Goal: Task Accomplishment & Management: Manage account settings

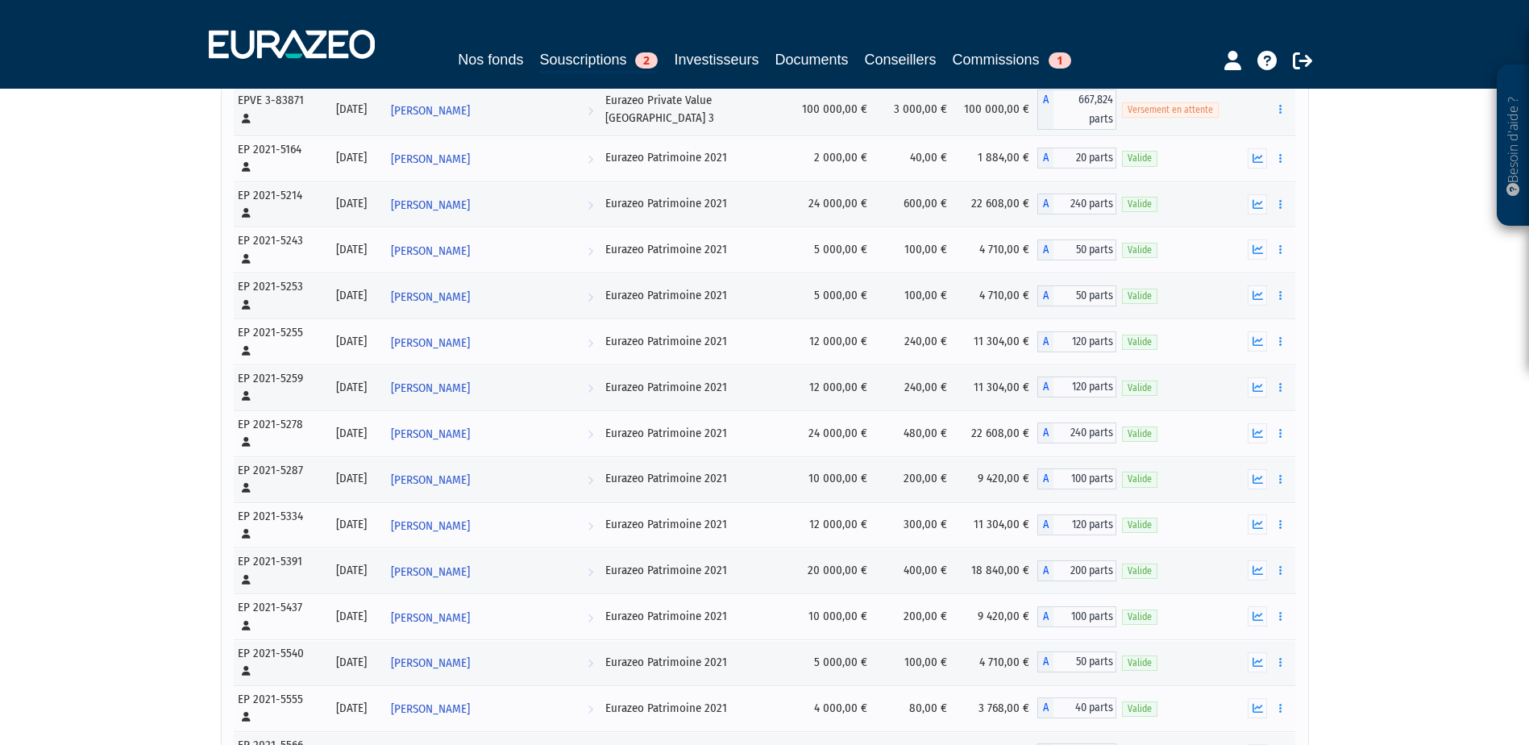
scroll to position [484, 0]
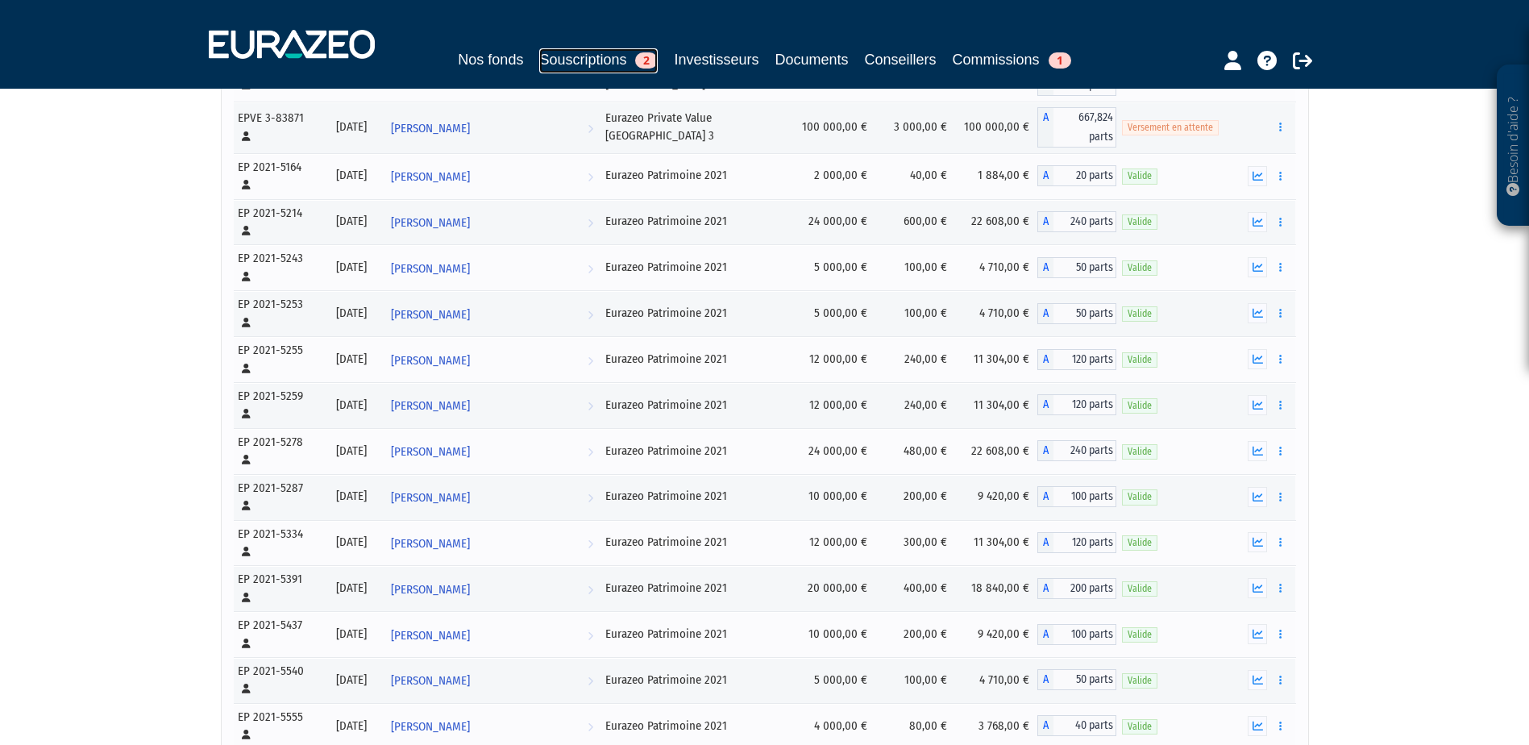
click at [582, 69] on link "Souscriptions 2" at bounding box center [598, 60] width 119 height 25
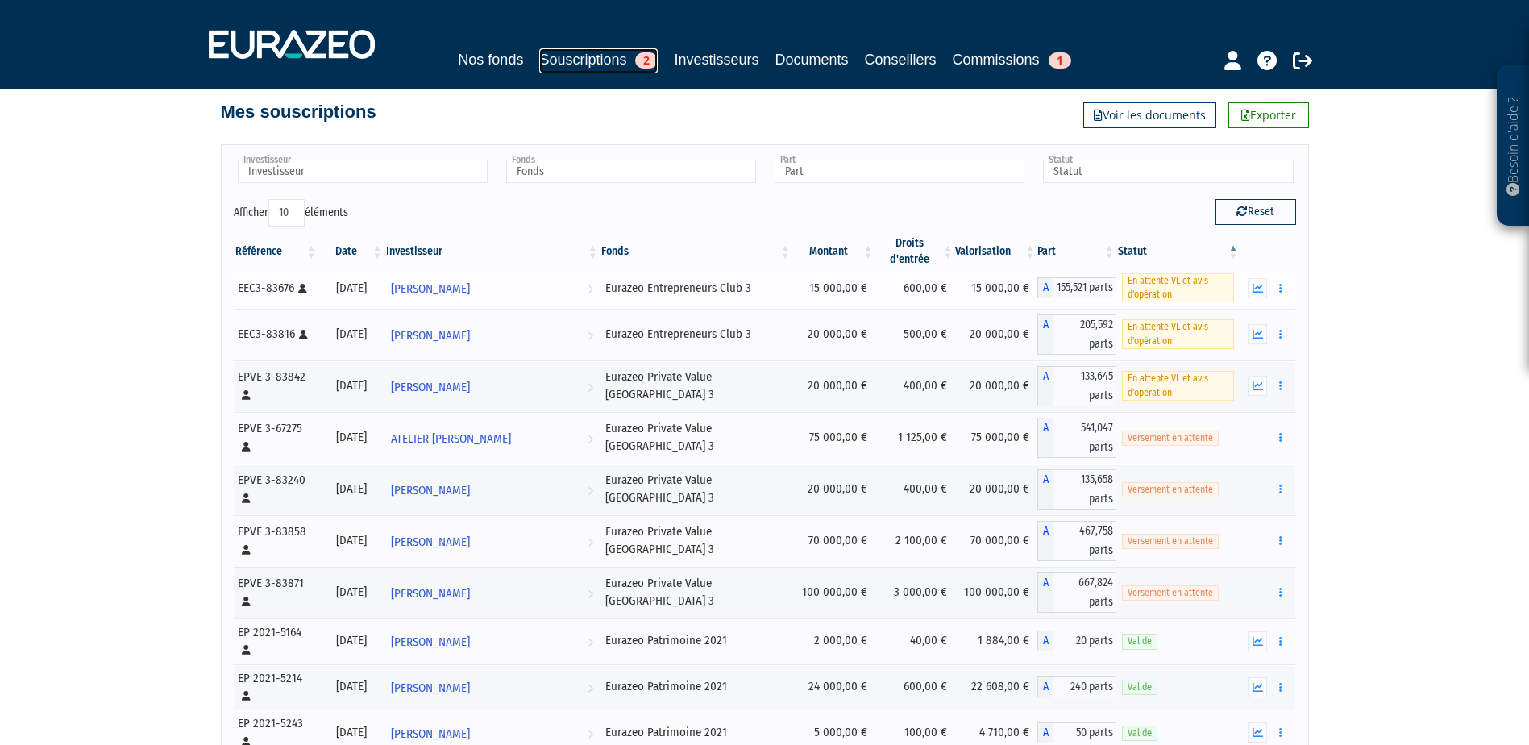
scroll to position [0, 0]
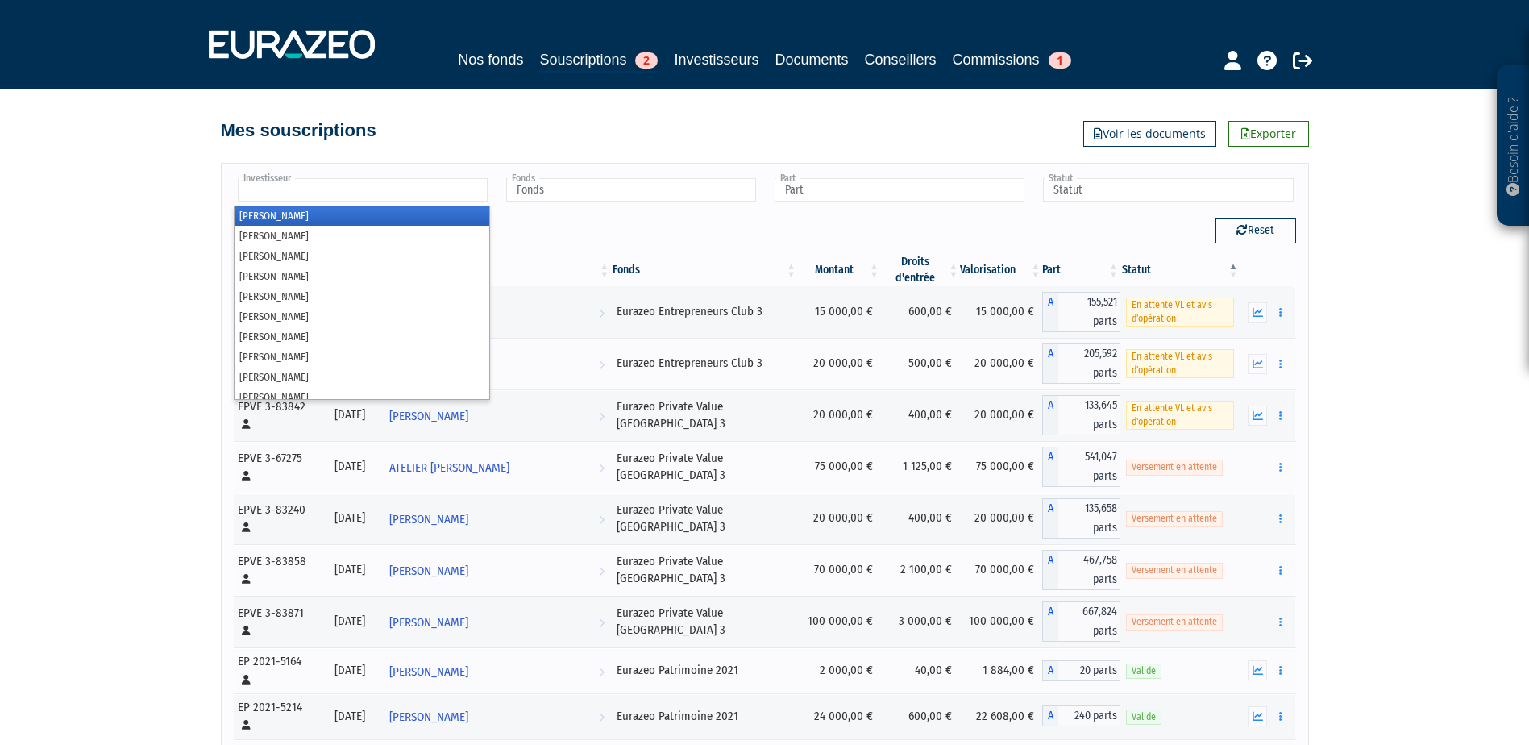
click at [355, 186] on ul at bounding box center [362, 191] width 256 height 30
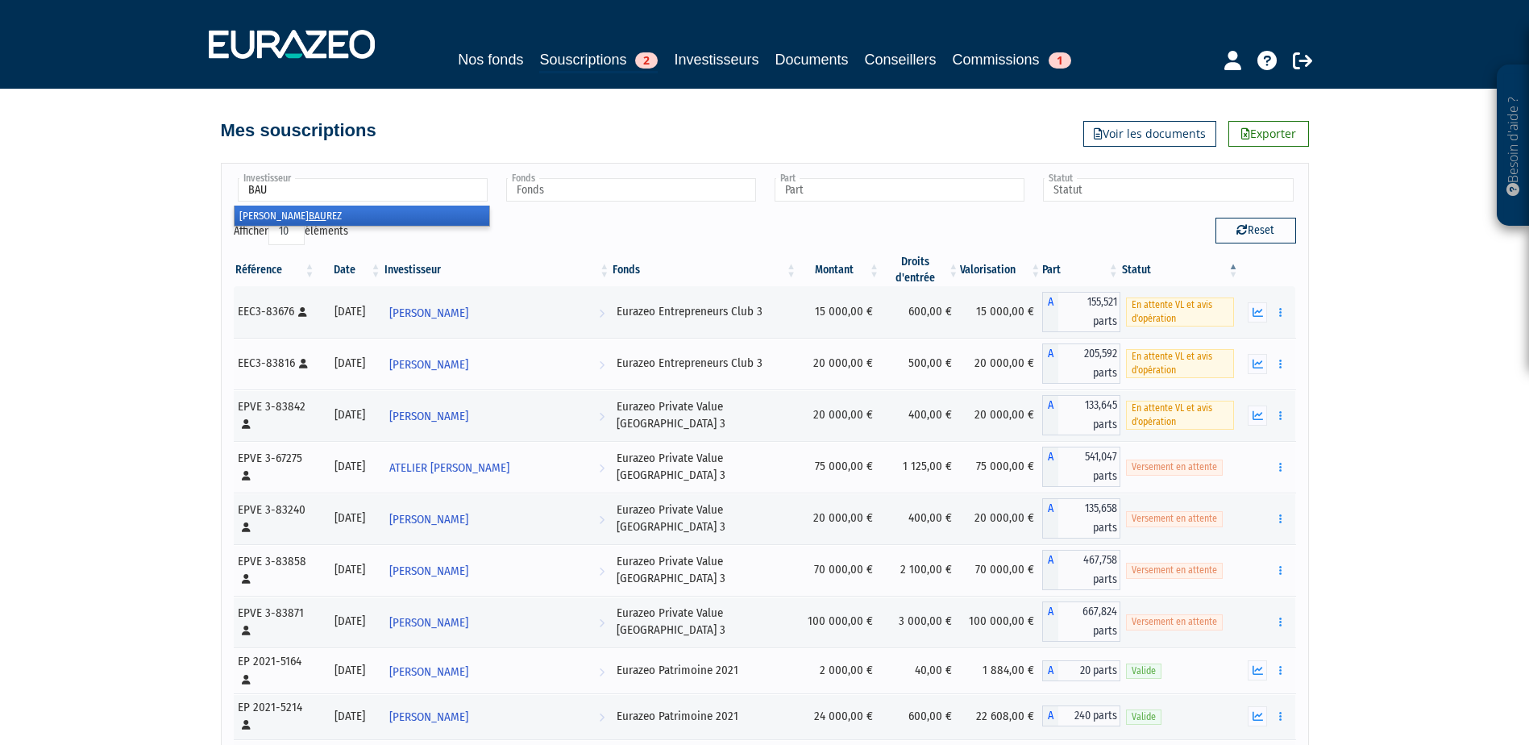
type input "BAU"
click at [345, 221] on li "[PERSON_NAME]" at bounding box center [362, 216] width 255 height 20
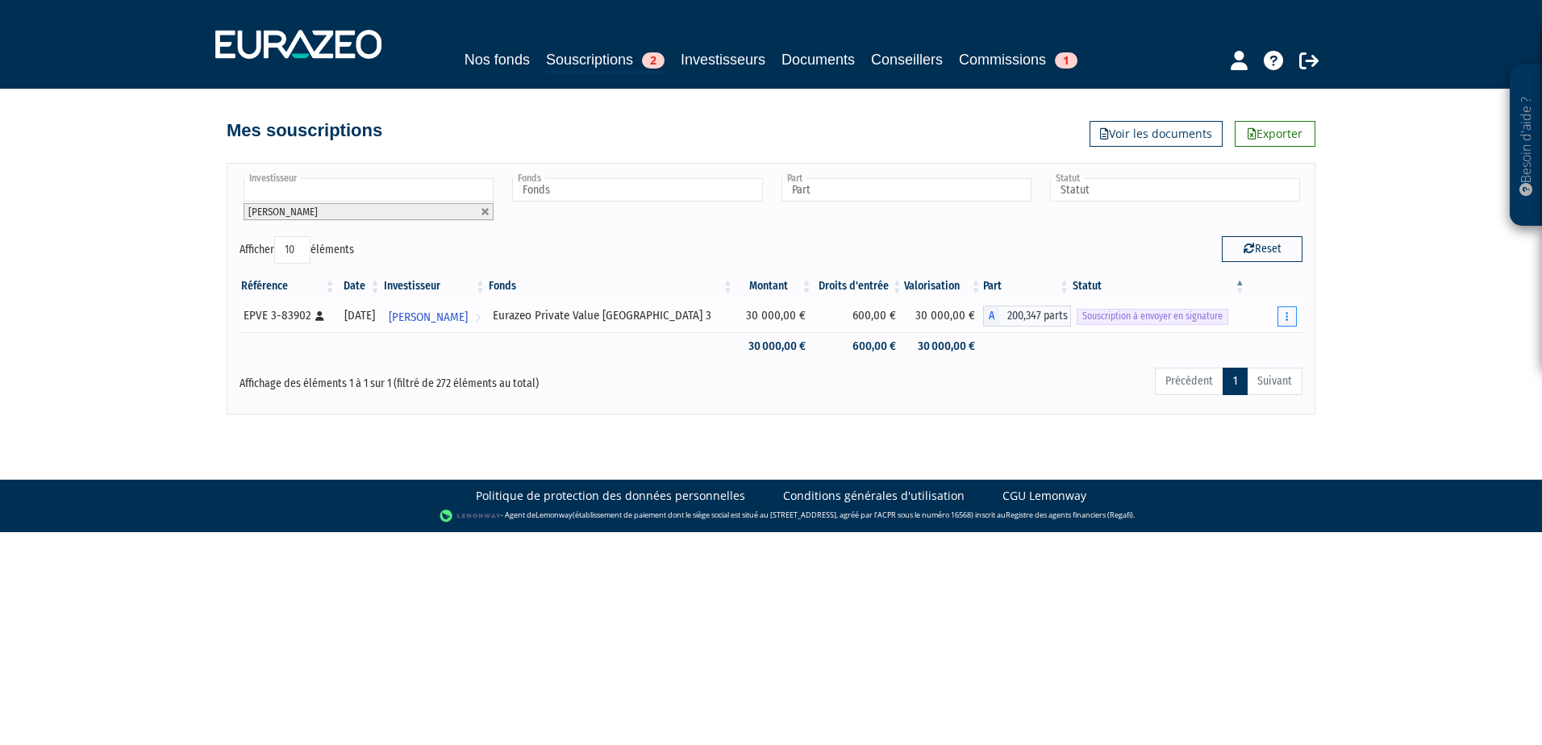
click at [1295, 311] on button "button" at bounding box center [1286, 316] width 19 height 20
click at [1263, 352] on link "Envoyer à signer" at bounding box center [1246, 345] width 92 height 27
click at [1289, 318] on button "button" at bounding box center [1286, 316] width 19 height 20
click at [1234, 340] on link "Envoyer à signer" at bounding box center [1246, 345] width 92 height 27
click at [1296, 331] on td "Renvoyer à signer" at bounding box center [1274, 316] width 56 height 32
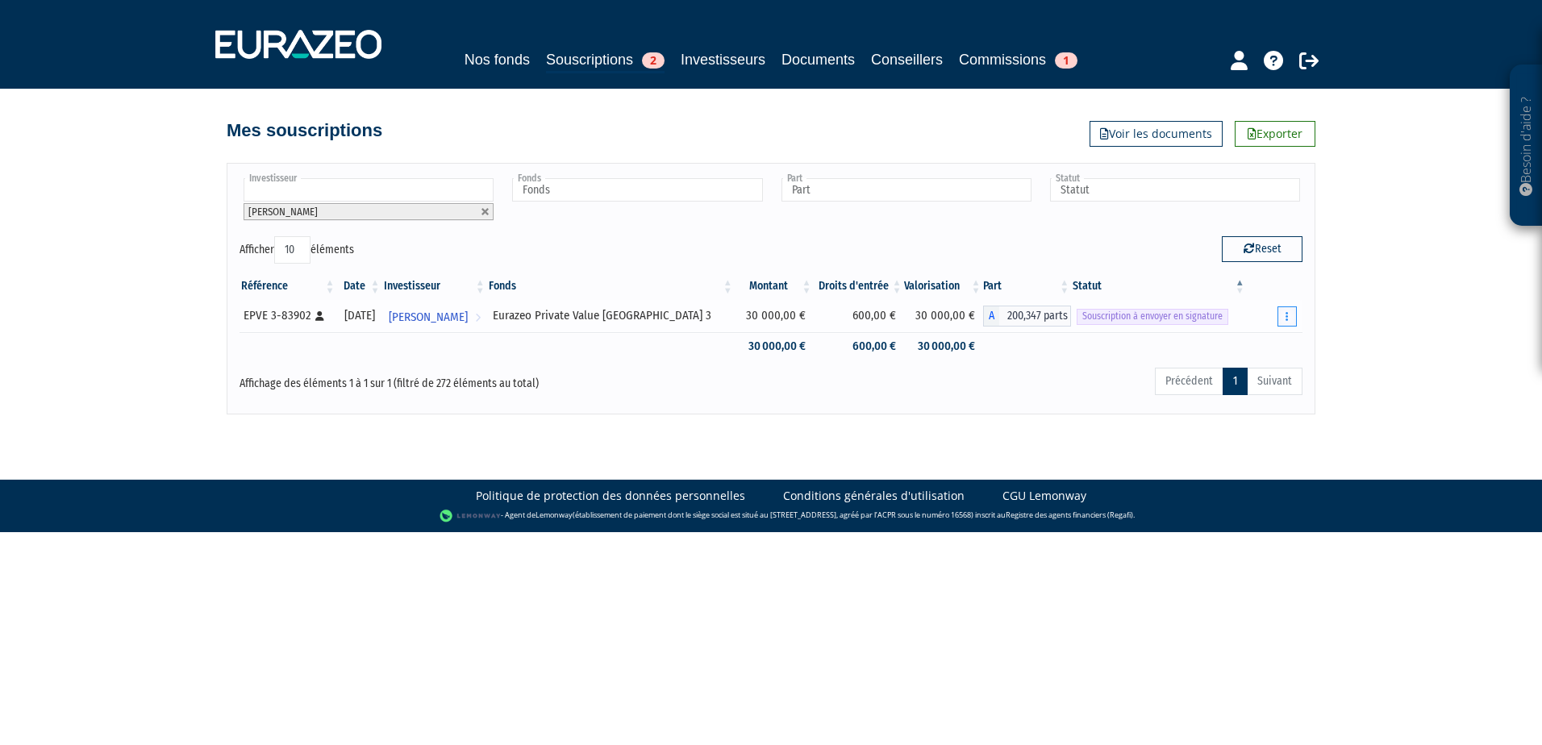
click at [1292, 318] on button "button" at bounding box center [1286, 316] width 19 height 20
click at [1263, 348] on link "Renvoyer à signer" at bounding box center [1243, 345] width 98 height 27
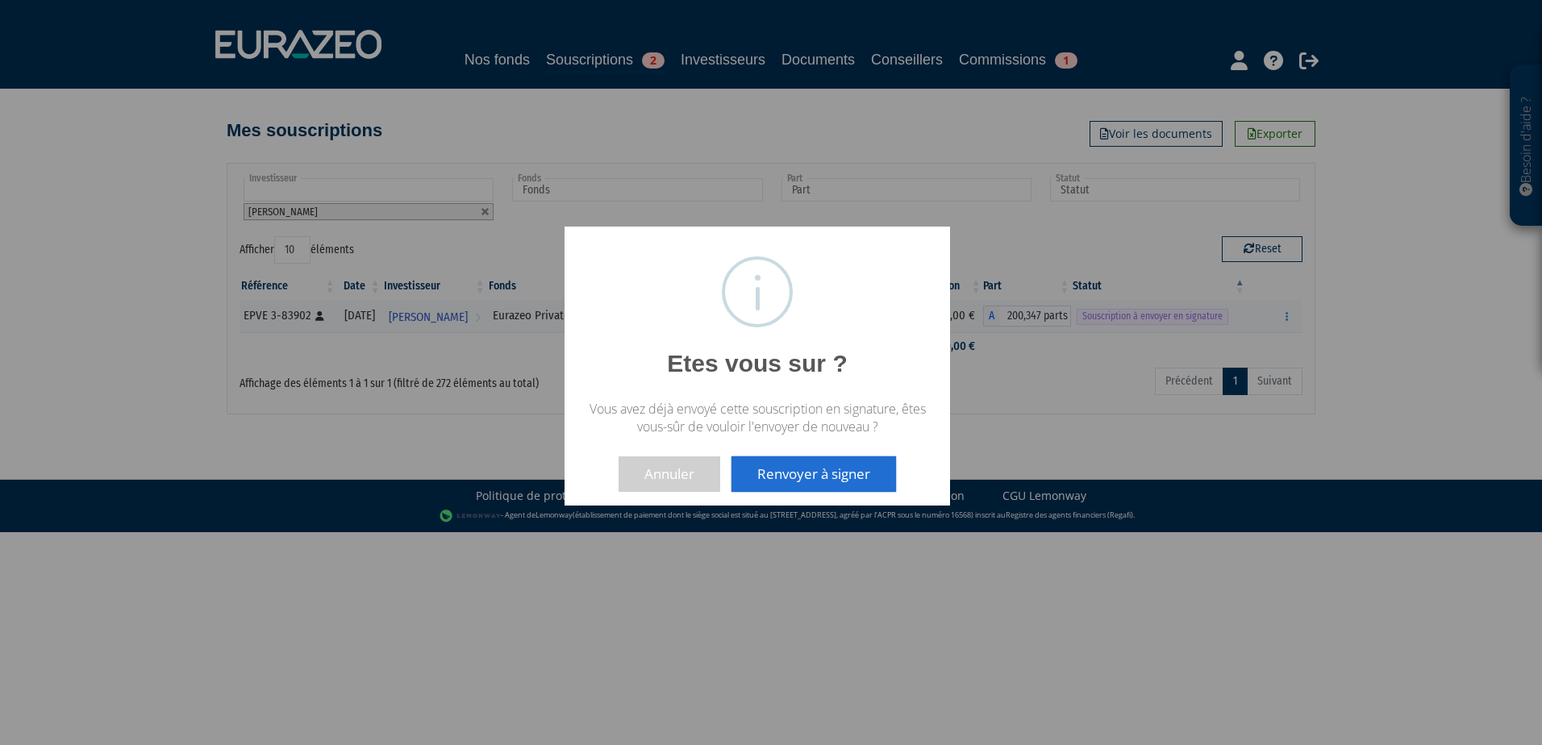
click at [1017, 456] on div at bounding box center [771, 372] width 1542 height 745
click at [676, 471] on button "Annuler" at bounding box center [669, 473] width 102 height 35
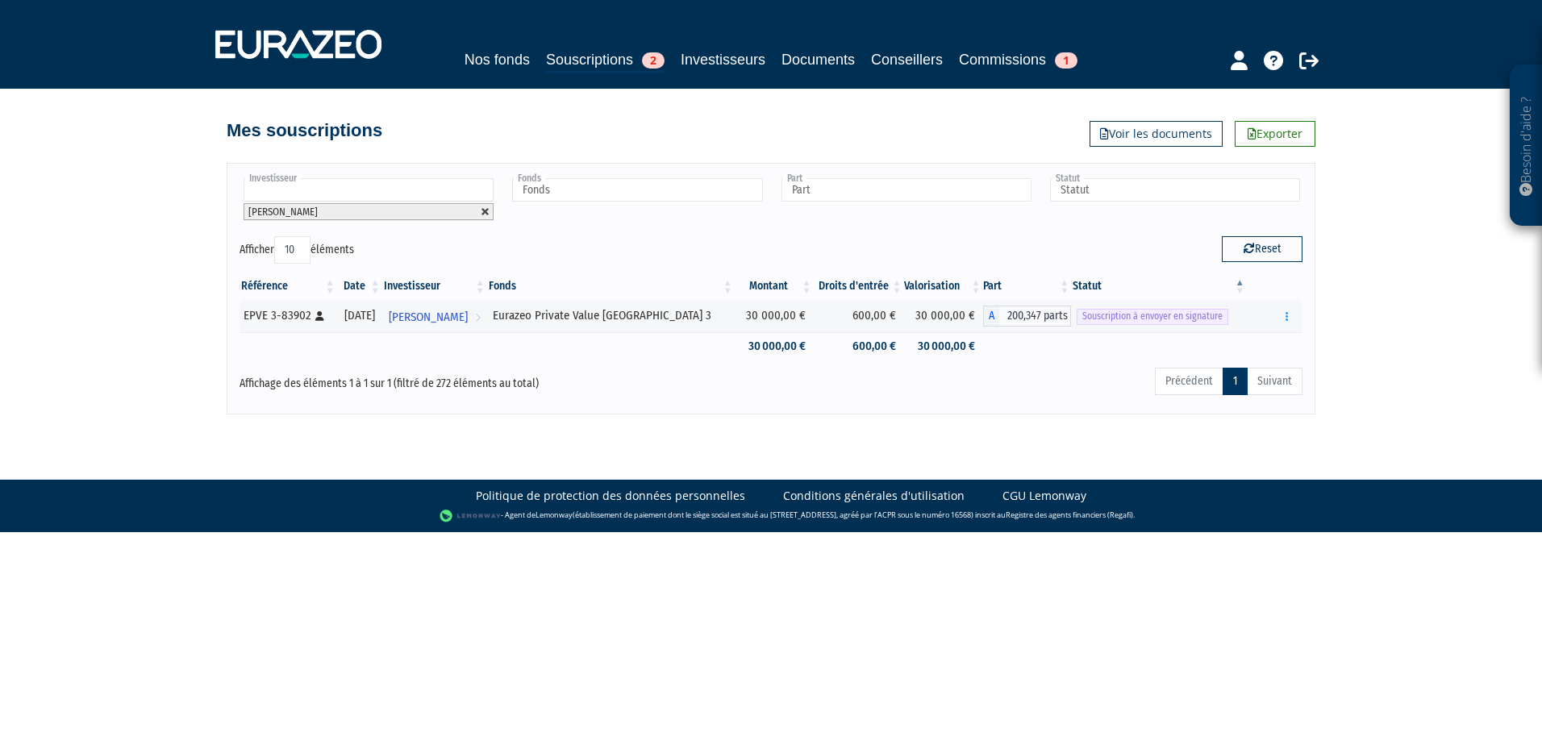
click at [486, 213] on link at bounding box center [486, 212] width 10 height 10
type input "Investisseur"
